Goal: Information Seeking & Learning: Learn about a topic

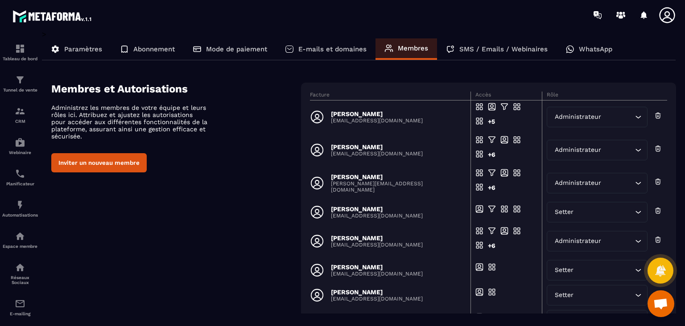
click at [656, 307] on span "Ouvrir le chat" at bounding box center [661, 304] width 15 height 12
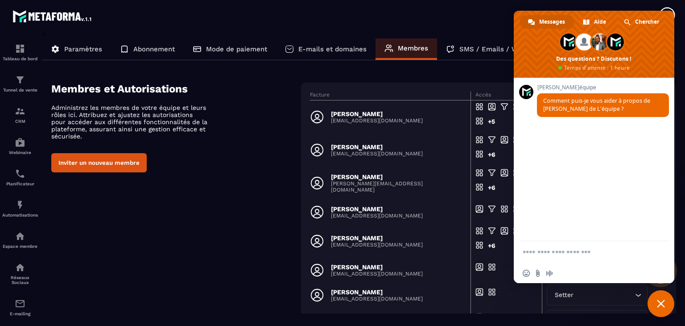
click at [660, 300] on span "Fermer le chat" at bounding box center [661, 303] width 8 height 8
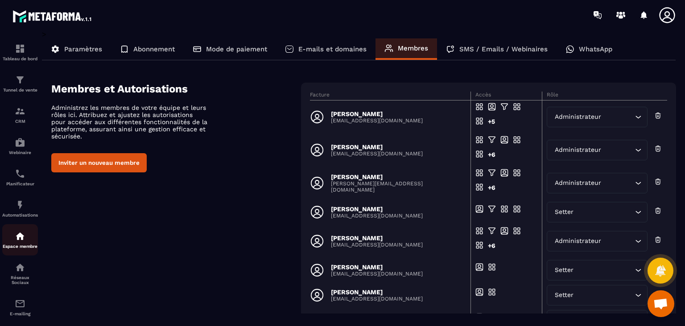
click at [17, 240] on img at bounding box center [20, 236] width 11 height 11
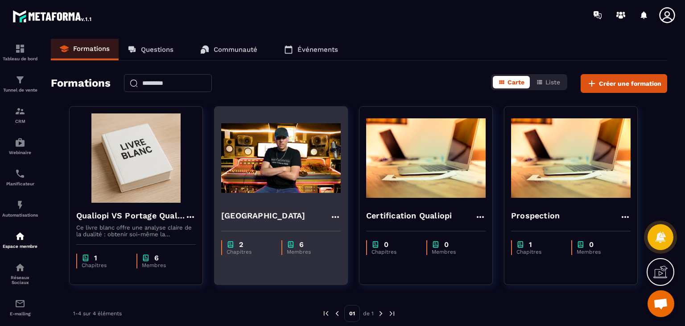
click at [297, 195] on img at bounding box center [281, 157] width 120 height 89
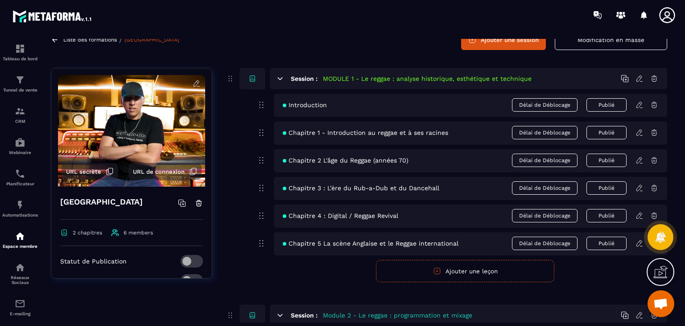
scroll to position [93, 0]
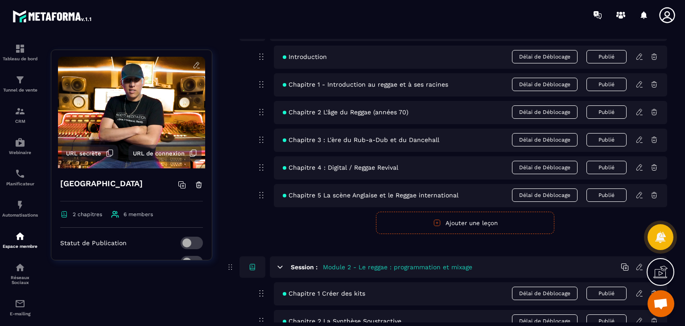
click at [93, 150] on span "URL secrète" at bounding box center [83, 153] width 35 height 7
click at [641, 113] on icon at bounding box center [640, 112] width 8 height 8
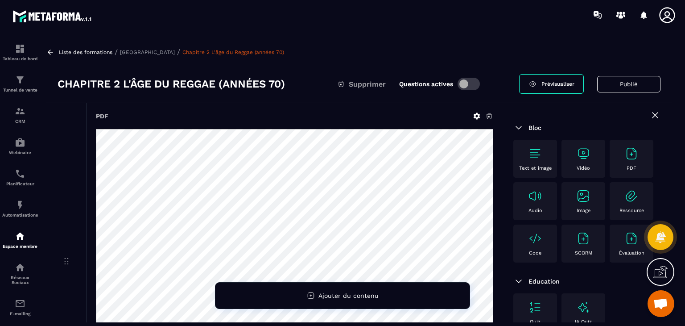
click at [148, 81] on h3 "Chapitre 2 L'âge du Reggae (années 70)" at bounding box center [172, 84] width 228 height 14
click at [158, 81] on h3 "Chapitre 2 L'âge du Reggae (années 70)" at bounding box center [172, 84] width 228 height 14
click at [164, 50] on p "[GEOGRAPHIC_DATA]" at bounding box center [147, 52] width 55 height 6
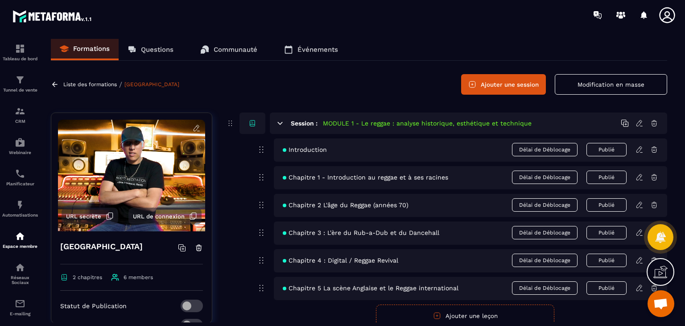
click at [638, 204] on icon at bounding box center [640, 205] width 8 height 8
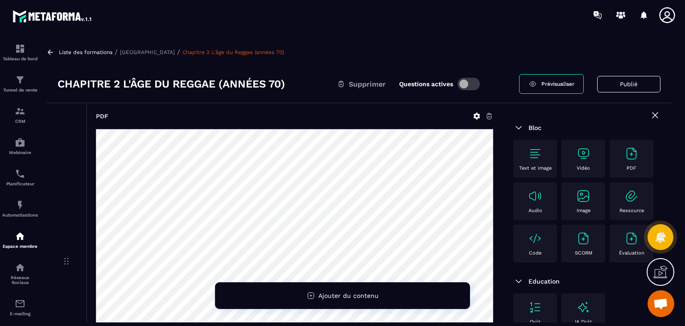
click at [150, 81] on h3 "Chapitre 2 L'âge du Reggae (années 70)" at bounding box center [172, 84] width 228 height 14
click at [155, 83] on h3 "Chapitre 2 L'âge du Reggae (années 70)" at bounding box center [172, 84] width 228 height 14
click at [171, 83] on h3 "Chapitre 2 L'âge du Reggae (années 70)" at bounding box center [172, 84] width 228 height 14
click at [154, 86] on h3 "Chapitre 2 L'âge du Reggae (années 70)" at bounding box center [172, 84] width 228 height 14
click at [172, 84] on h3 "Chapitre 2 L'âge du Reggae (années 70)" at bounding box center [172, 84] width 228 height 14
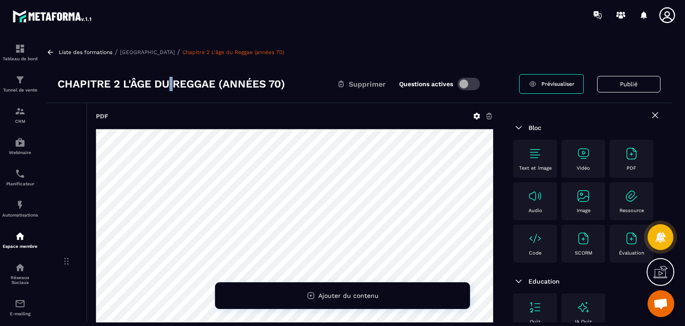
click at [172, 84] on h3 "Chapitre 2 L'âge du Reggae (années 70)" at bounding box center [172, 84] width 228 height 14
click at [139, 51] on p "[GEOGRAPHIC_DATA]" at bounding box center [147, 52] width 55 height 6
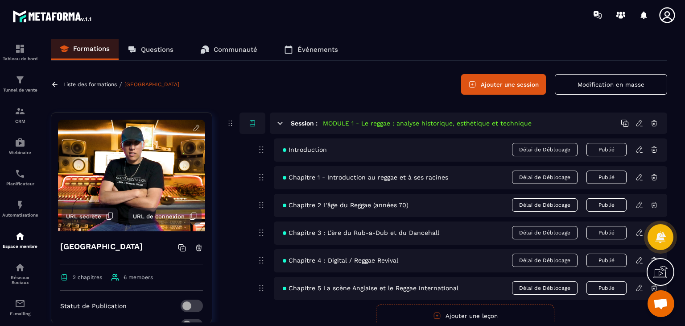
click at [406, 206] on span "Chapitre 2 L'âge du Reggae (années 70)" at bounding box center [346, 204] width 126 height 7
click at [638, 206] on icon at bounding box center [640, 205] width 8 height 8
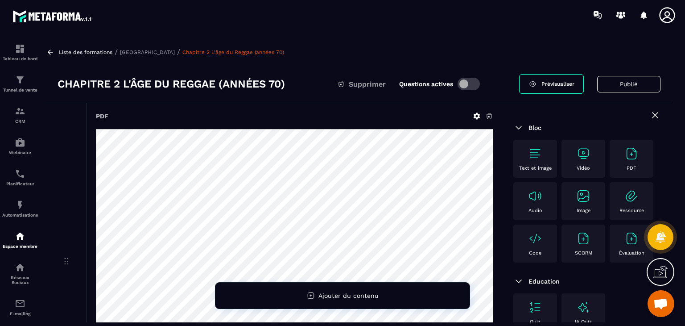
click at [164, 84] on h3 "Chapitre 2 L'âge du Reggae (années 70)" at bounding box center [172, 84] width 228 height 14
click at [164, 56] on div "Liste des formations / Reggae Sound School / Chapitre 2 L'âge du Reggae (années…" at bounding box center [359, 180] width 634 height 283
click at [172, 51] on p "[GEOGRAPHIC_DATA]" at bounding box center [147, 52] width 55 height 6
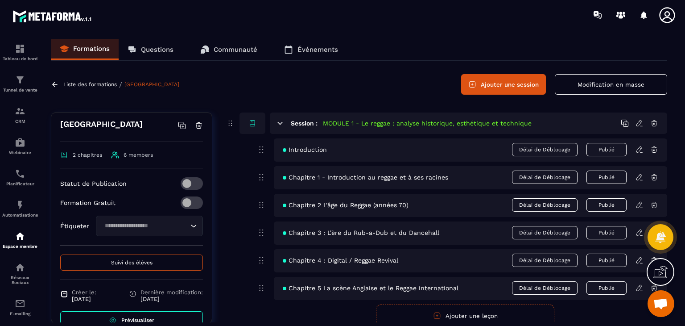
scroll to position [141, 0]
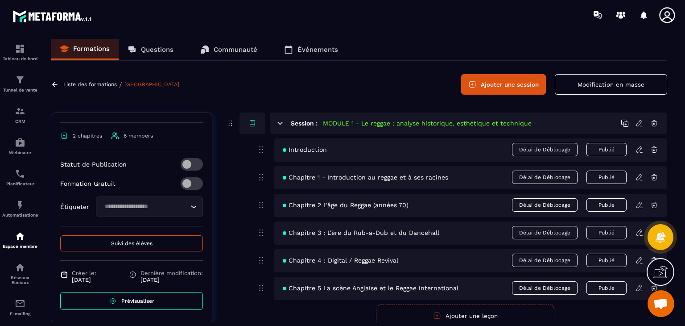
click at [324, 203] on span "Chapitre 2 L'âge du Reggae (années 70)" at bounding box center [346, 204] width 126 height 7
click at [630, 204] on div "Chapitre 2 L'âge du Reggae (années 70) Délai de Déblocage Publié" at bounding box center [471, 205] width 394 height 23
click at [639, 206] on icon at bounding box center [640, 205] width 8 height 8
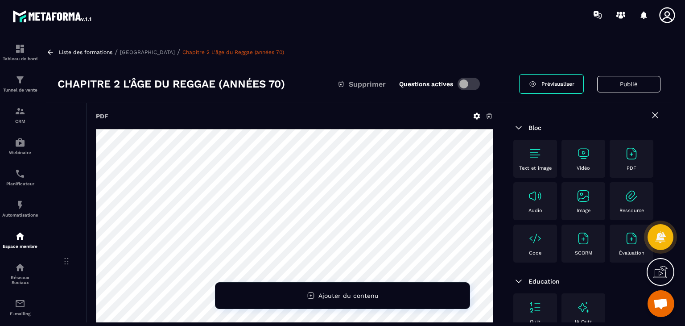
click at [189, 82] on h3 "Chapitre 2 L'âge du Reggae (années 70)" at bounding box center [172, 84] width 228 height 14
click at [97, 85] on h3 "Chapitre 2 L'âge du Reggae (années 70)" at bounding box center [172, 84] width 228 height 14
click at [74, 83] on h3 "Chapitre 2 L'âge du Reggae (années 70)" at bounding box center [172, 84] width 228 height 14
click at [136, 53] on p "[GEOGRAPHIC_DATA]" at bounding box center [147, 52] width 55 height 6
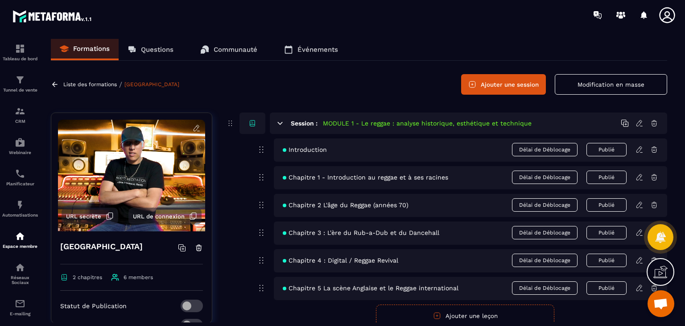
click at [382, 207] on span "Chapitre 2 L'âge du Reggae (années 70)" at bounding box center [346, 204] width 126 height 7
click at [639, 207] on icon at bounding box center [639, 205] width 5 height 6
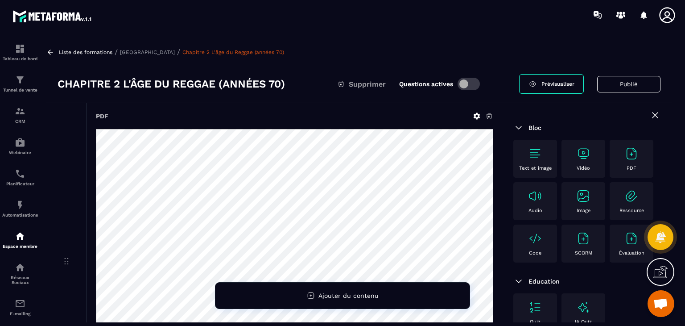
click at [477, 115] on icon at bounding box center [477, 116] width 8 height 8
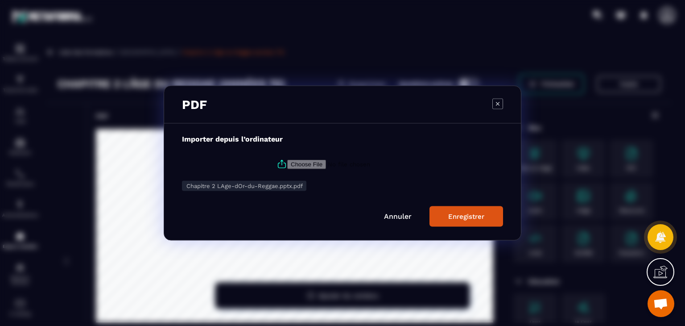
click at [403, 217] on link "Annuler" at bounding box center [398, 216] width 28 height 8
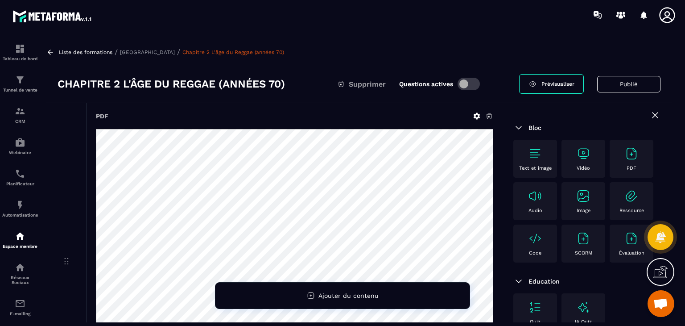
click at [206, 89] on h3 "Chapitre 2 L'âge du Reggae (années 70)" at bounding box center [172, 84] width 228 height 14
click at [158, 50] on p "[GEOGRAPHIC_DATA]" at bounding box center [147, 52] width 55 height 6
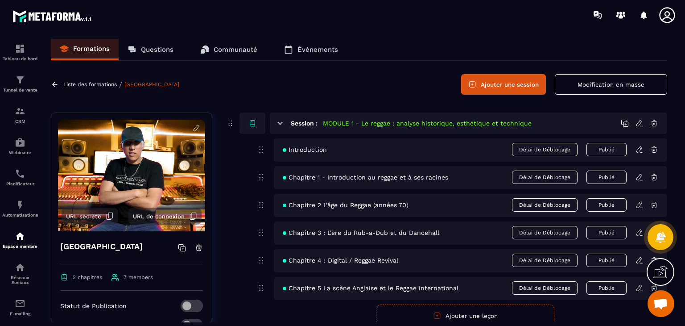
click at [642, 149] on icon at bounding box center [640, 149] width 8 height 8
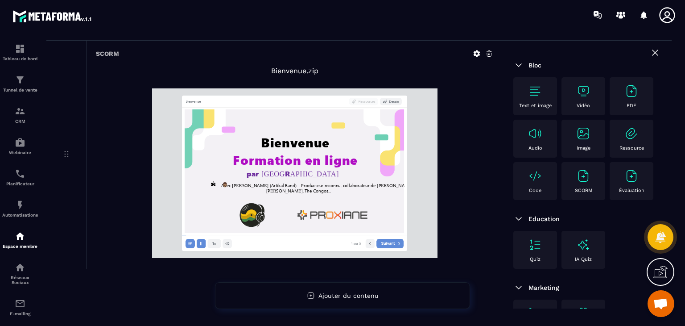
scroll to position [62, 0]
click at [394, 239] on div "1 sur 5 Suivant" at bounding box center [377, 243] width 53 height 9
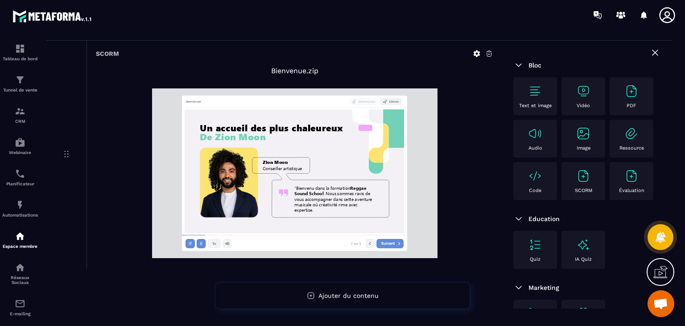
drag, startPoint x: 203, startPoint y: 241, endPoint x: 199, endPoint y: 238, distance: 5.1
click at [199, 238] on nav "2 sur 5 Suivant" at bounding box center [294, 244] width 225 height 16
click at [200, 242] on icon at bounding box center [200, 243] width 1 height 3
click at [653, 50] on icon at bounding box center [655, 52] width 11 height 11
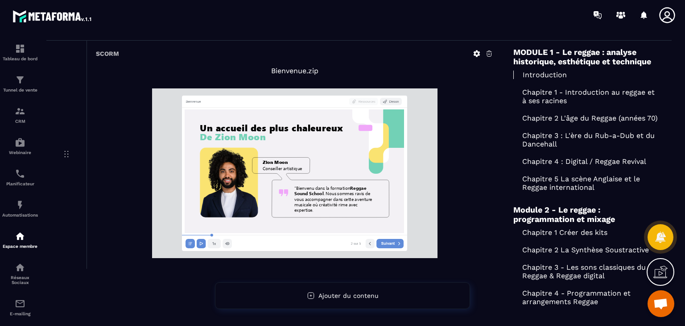
click at [162, 66] on p "Bienvenue.zip" at bounding box center [295, 70] width 398 height 8
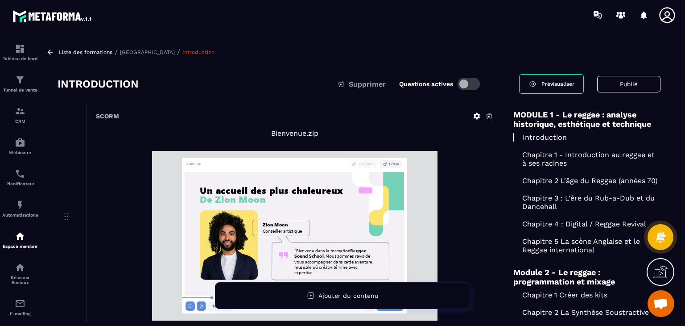
click at [157, 50] on p "[GEOGRAPHIC_DATA]" at bounding box center [147, 52] width 55 height 6
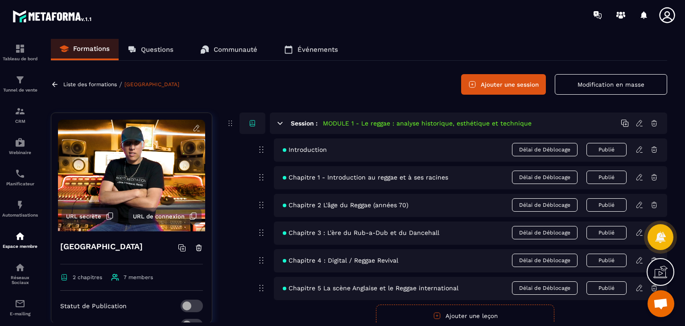
click at [639, 149] on icon at bounding box center [640, 149] width 8 height 8
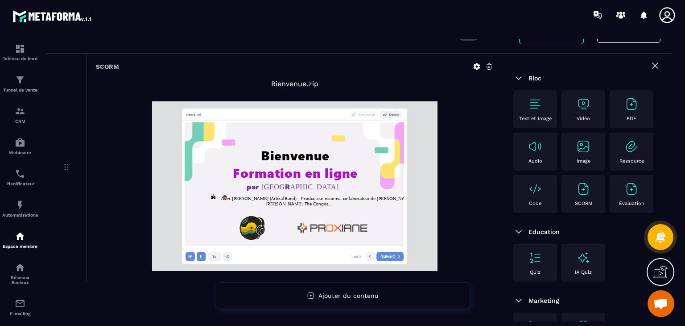
scroll to position [53, 0]
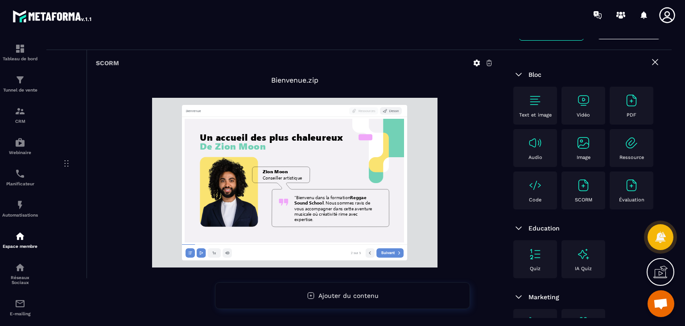
click at [653, 63] on icon at bounding box center [655, 61] width 5 height 5
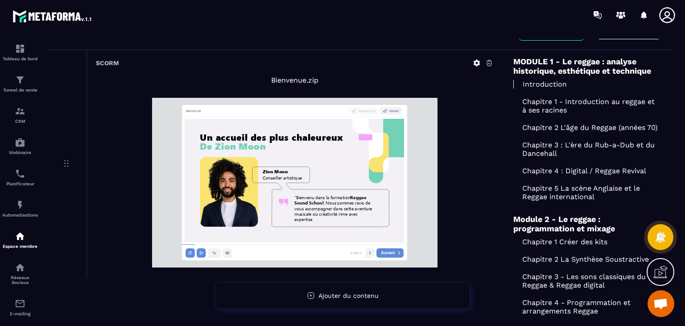
scroll to position [0, 0]
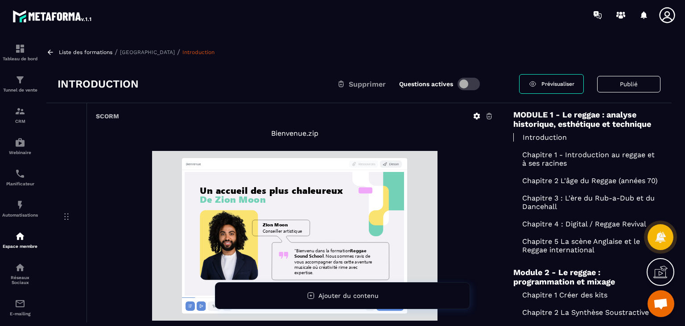
click at [152, 50] on p "[GEOGRAPHIC_DATA]" at bounding box center [147, 52] width 55 height 6
